Goal: Transaction & Acquisition: Purchase product/service

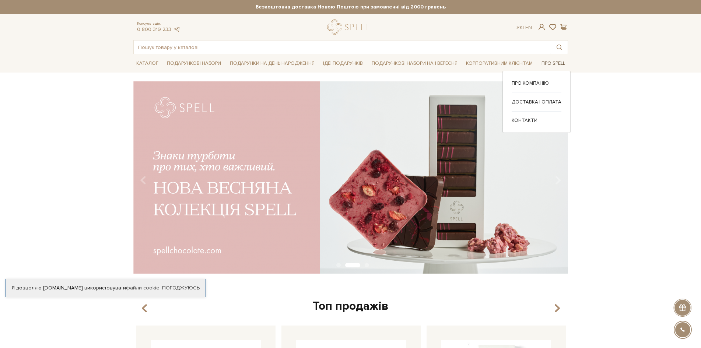
click at [551, 64] on link "Про Spell" at bounding box center [552, 63] width 29 height 11
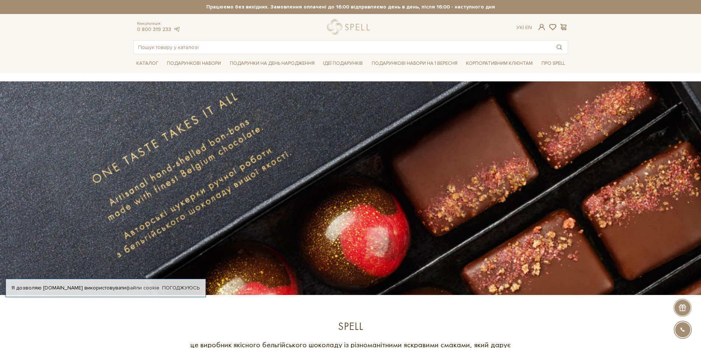
scroll to position [258, 0]
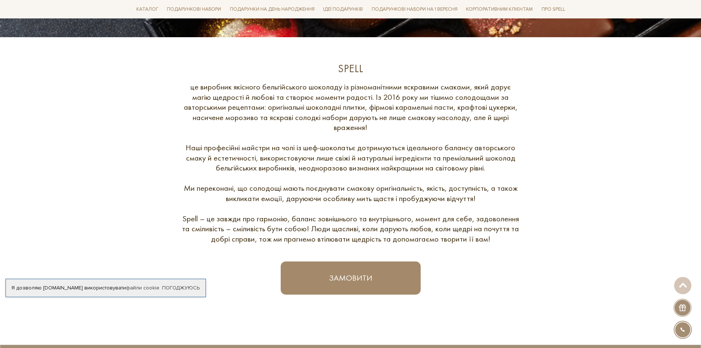
click at [348, 70] on div "Spell" at bounding box center [350, 69] width 339 height 14
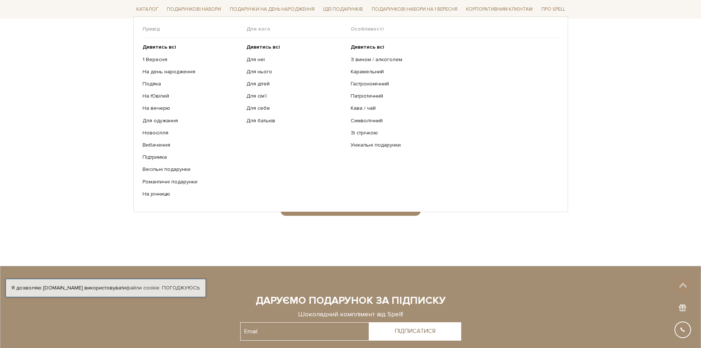
scroll to position [474, 0]
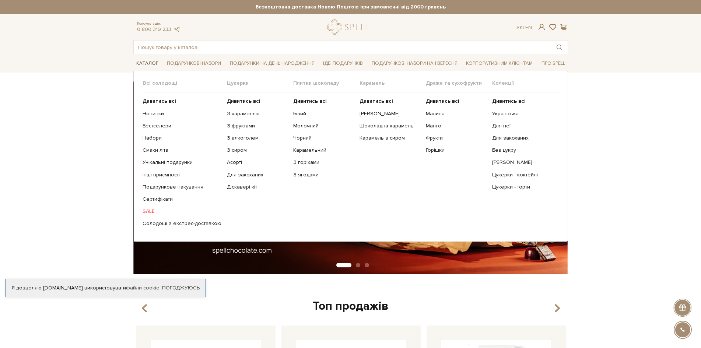
click at [151, 62] on link "Каталог" at bounding box center [147, 63] width 28 height 11
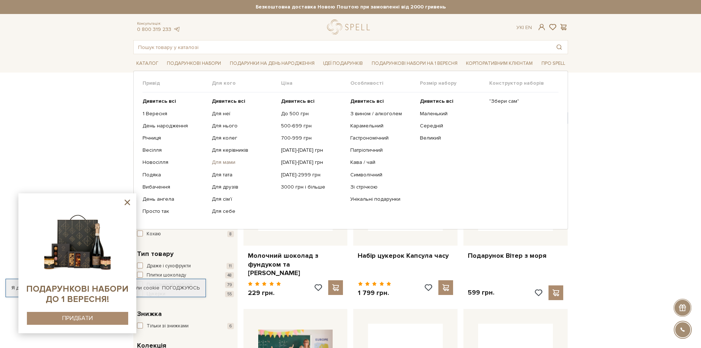
click at [231, 160] on link "Для мами" at bounding box center [244, 162] width 64 height 7
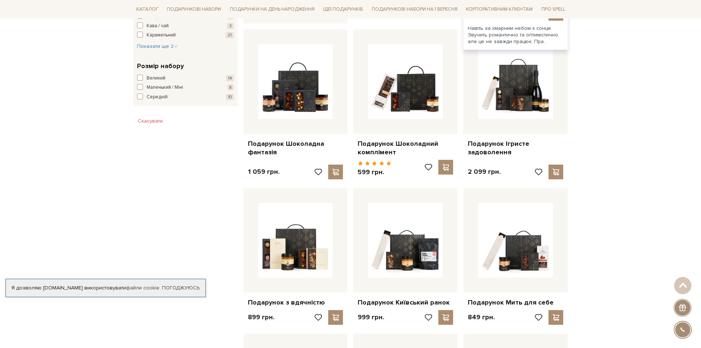
scroll to position [442, 0]
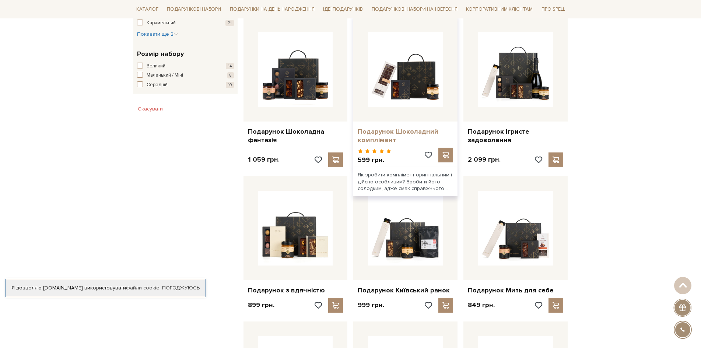
click at [410, 133] on link "Подарунок Шоколадний комплімент" at bounding box center [405, 135] width 95 height 17
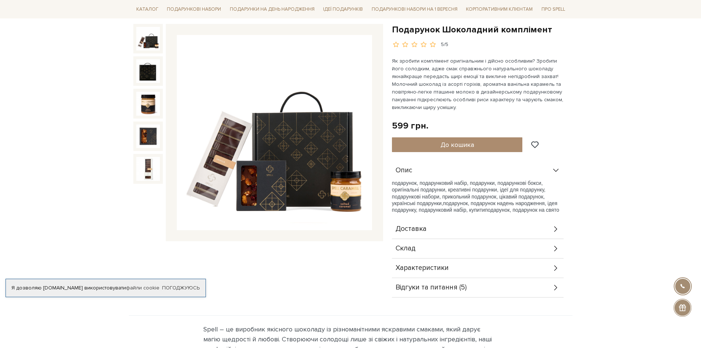
scroll to position [74, 0]
